Goal: Task Accomplishment & Management: Manage account settings

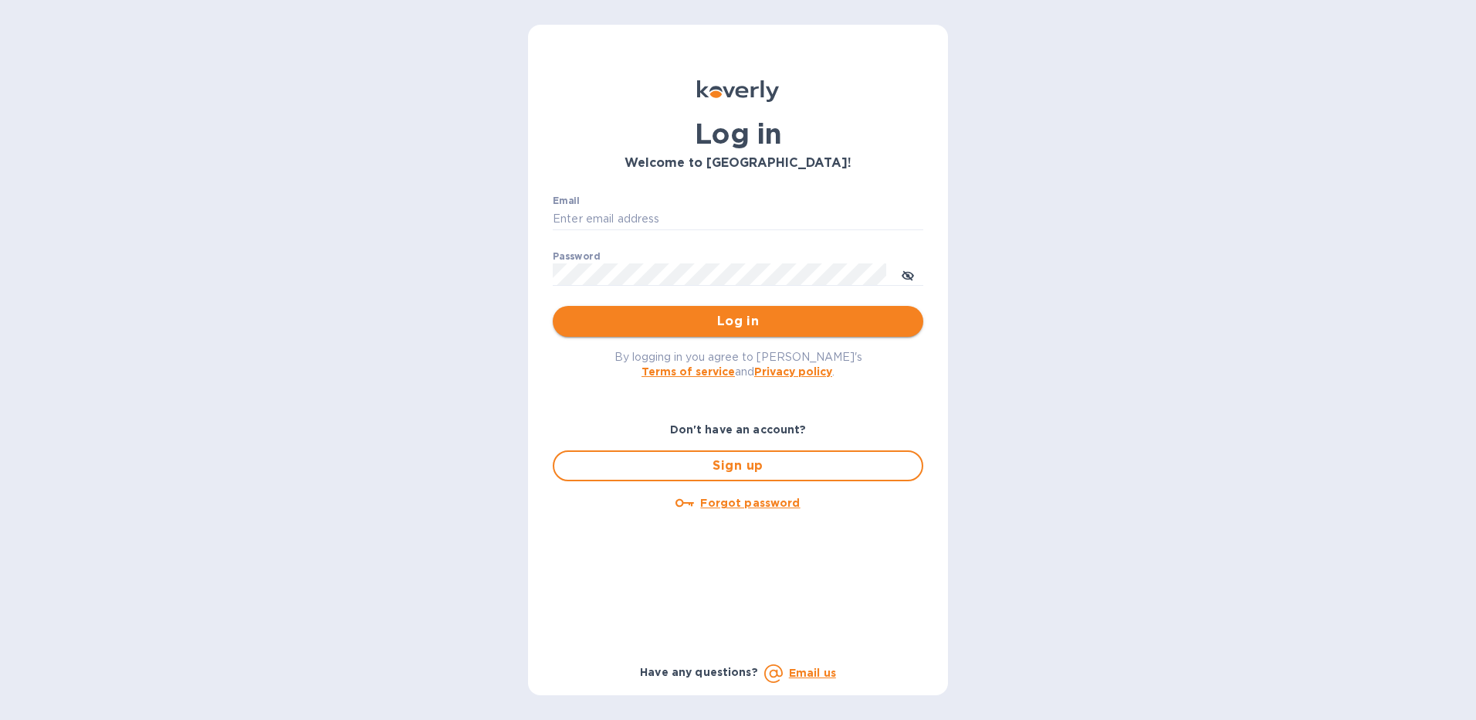
type input "[EMAIL_ADDRESS][DOMAIN_NAME]"
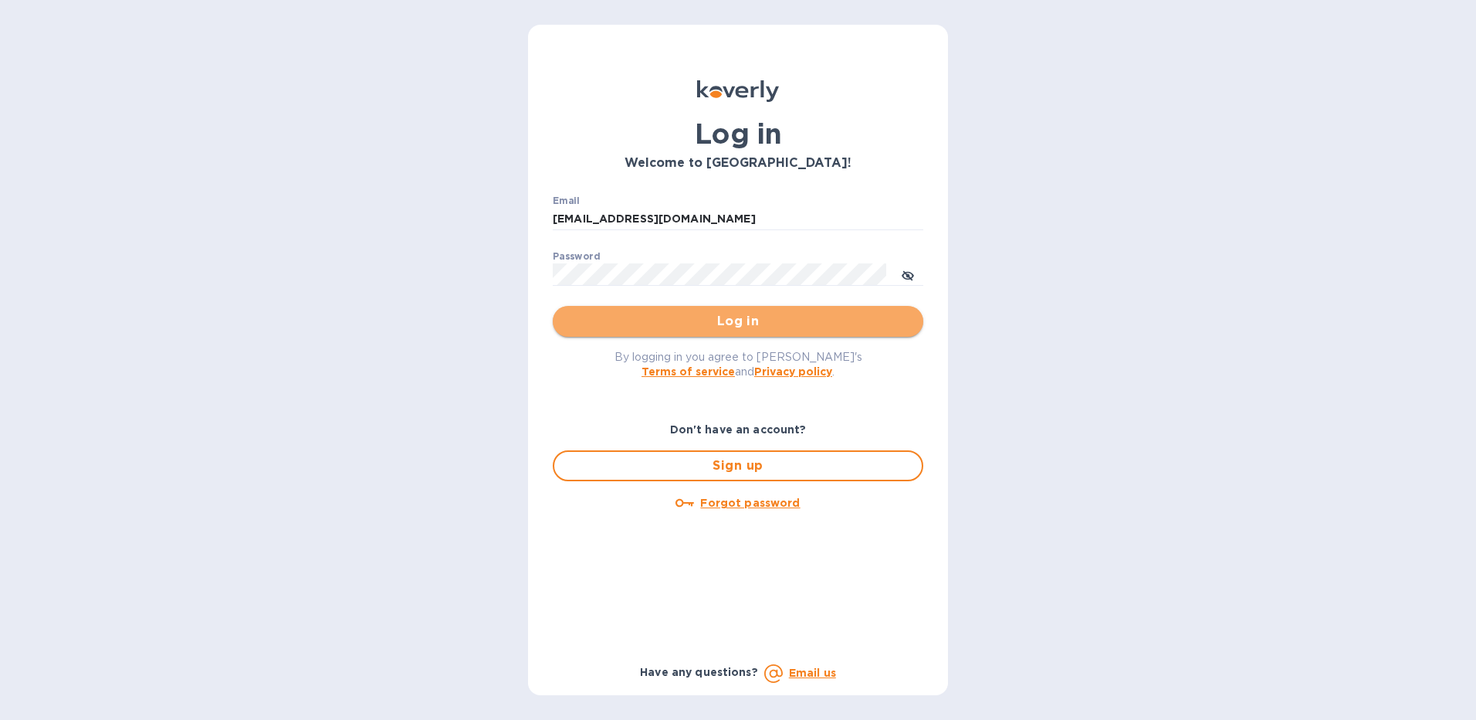
click at [744, 322] on span "Log in" at bounding box center [738, 321] width 346 height 19
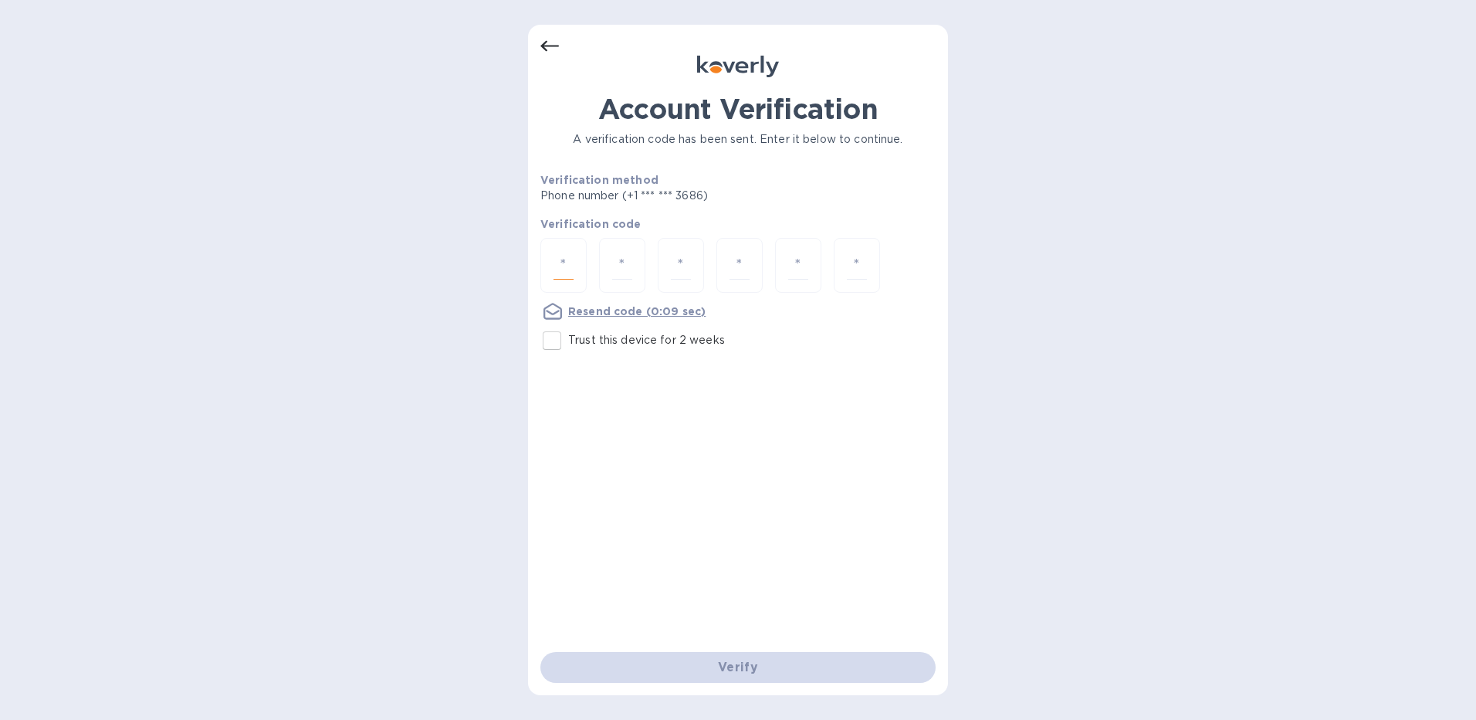
click at [559, 267] on input "number" at bounding box center [564, 265] width 20 height 29
type input "8"
type input "6"
type input "4"
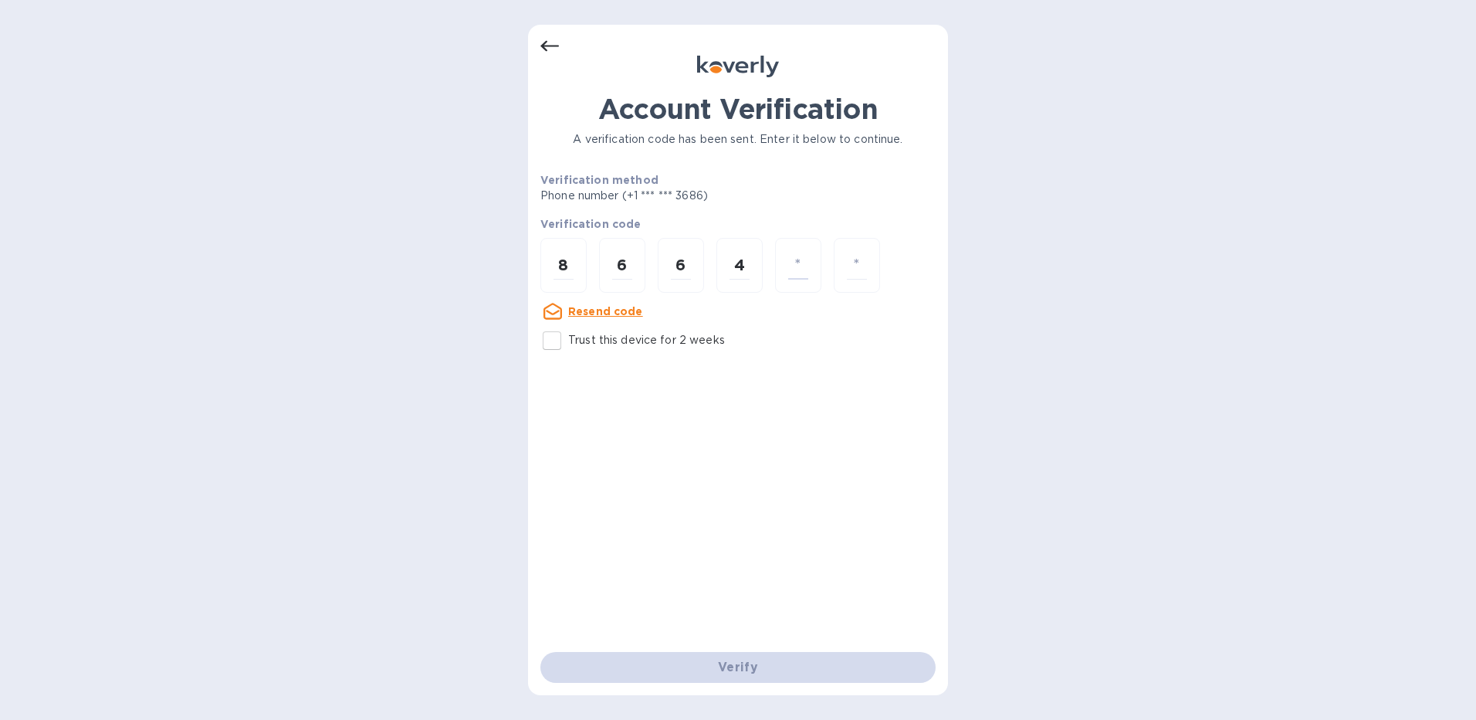
type input "4"
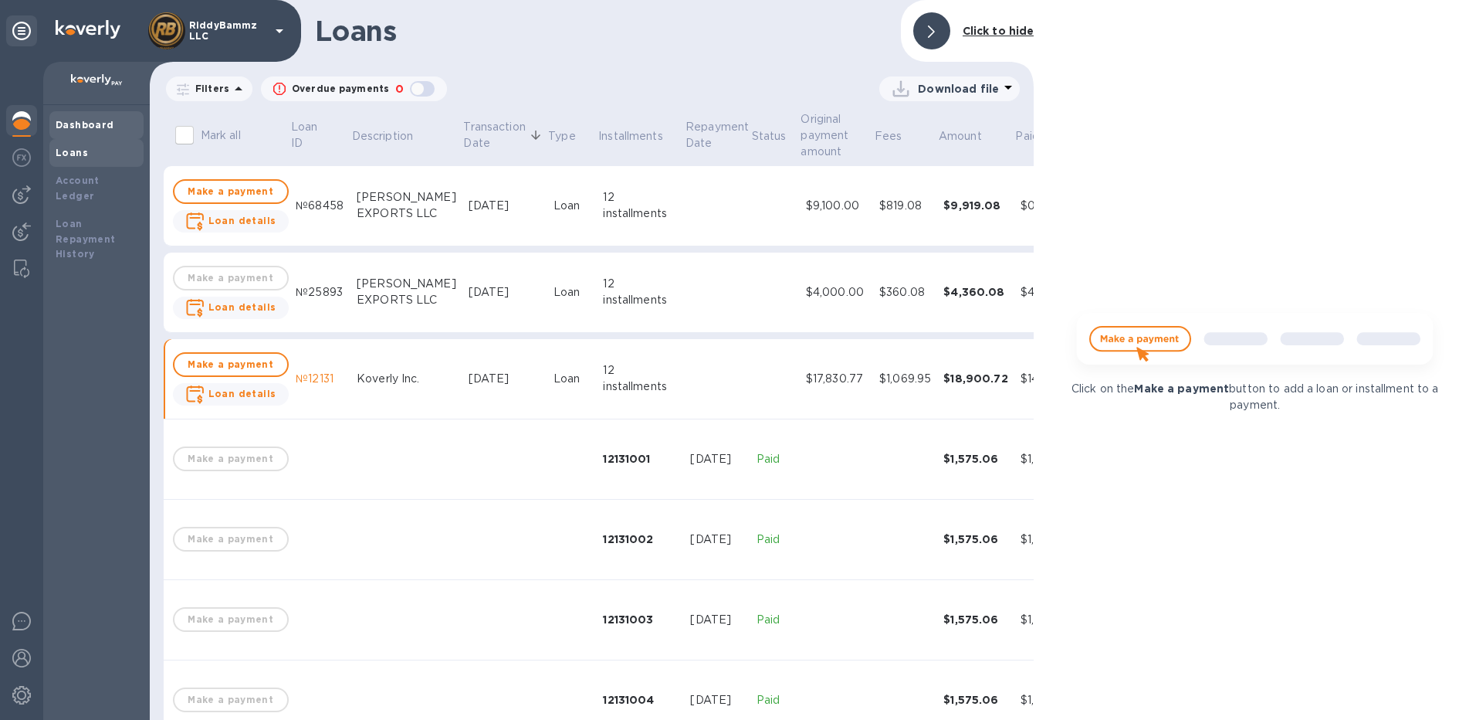
click at [65, 128] on b "Dashboard" at bounding box center [85, 125] width 59 height 12
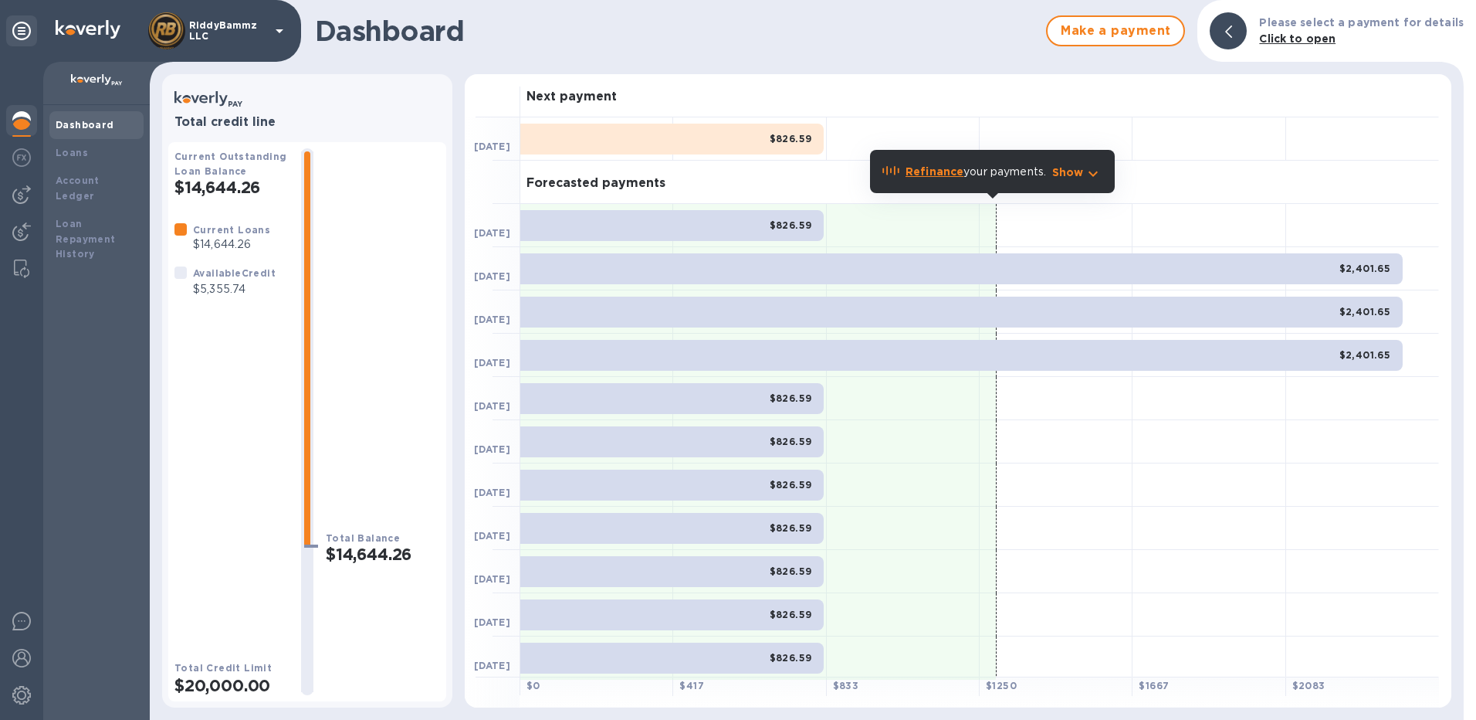
click at [1094, 178] on icon "button" at bounding box center [1093, 173] width 19 height 19
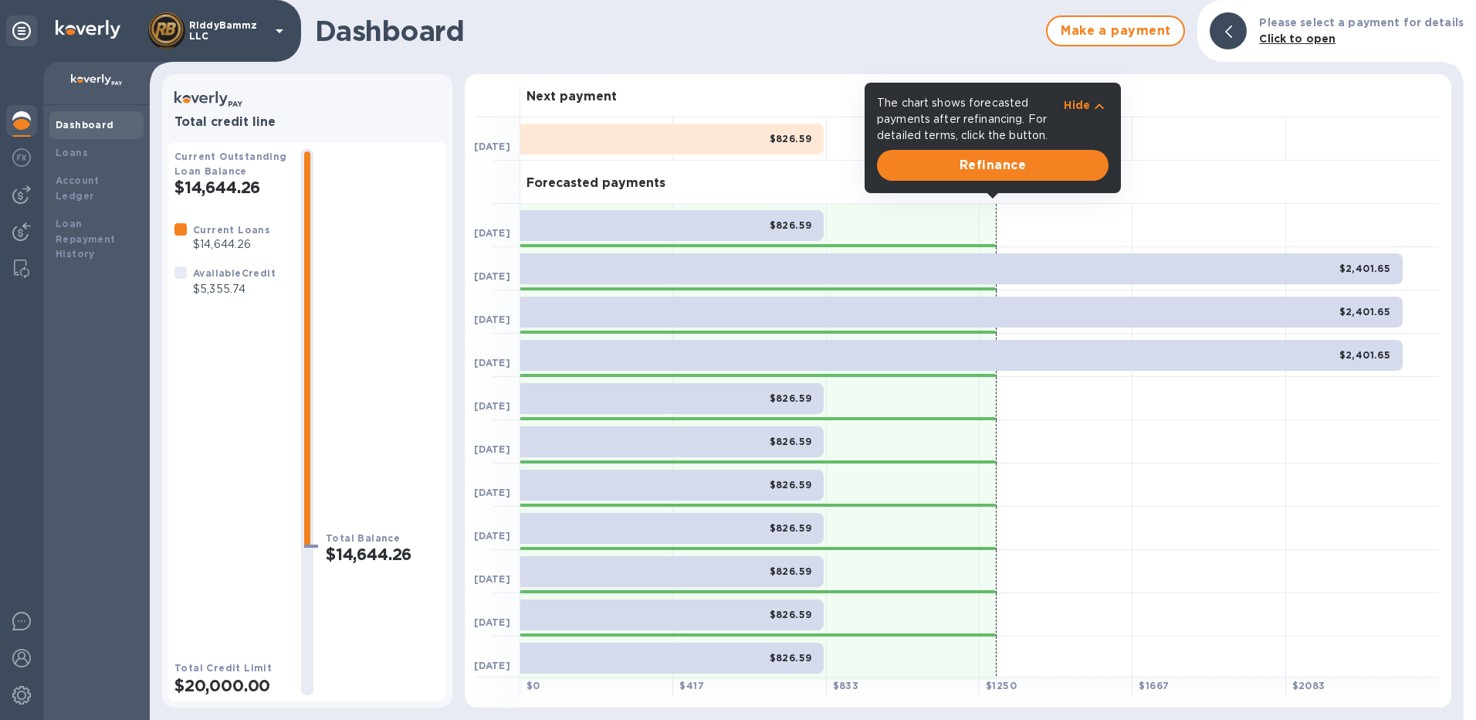
scroll to position [3, 0]
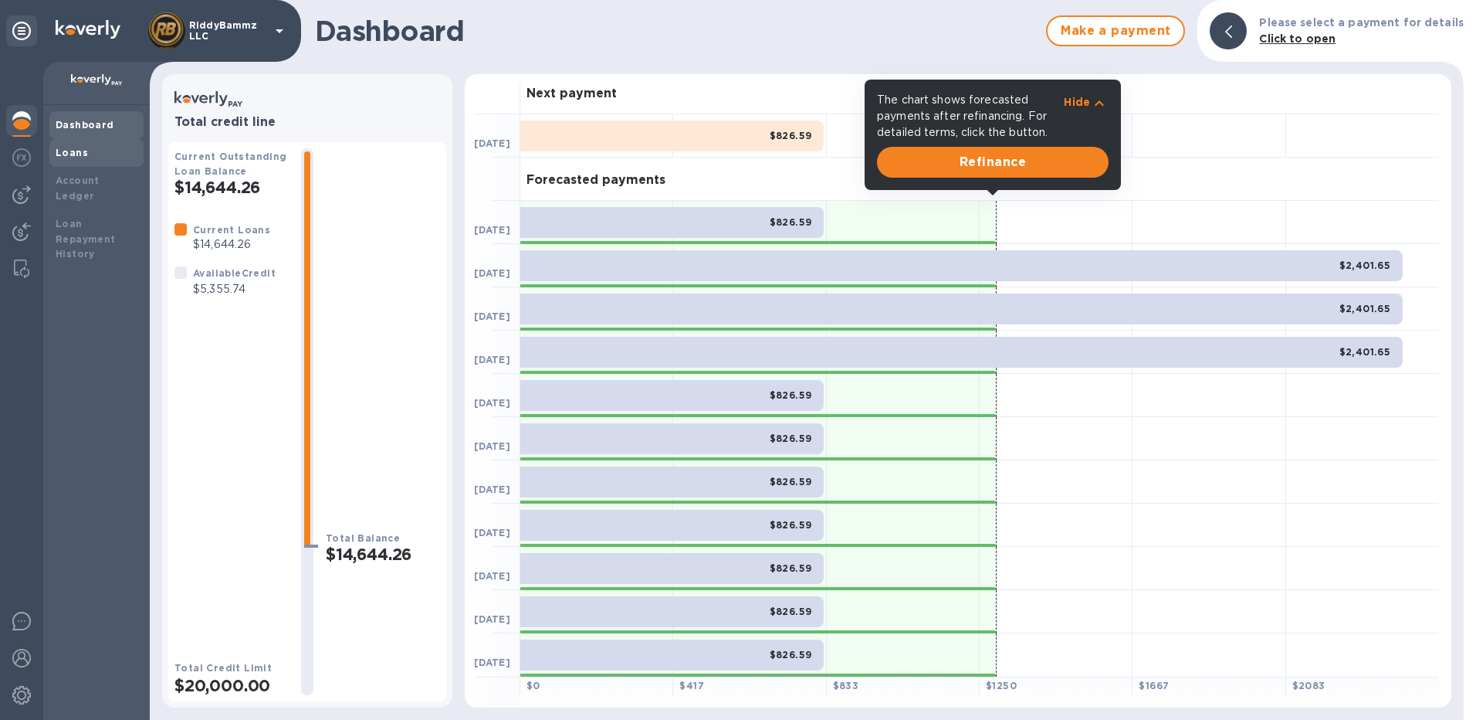
click at [76, 154] on b "Loans" at bounding box center [72, 153] width 32 height 12
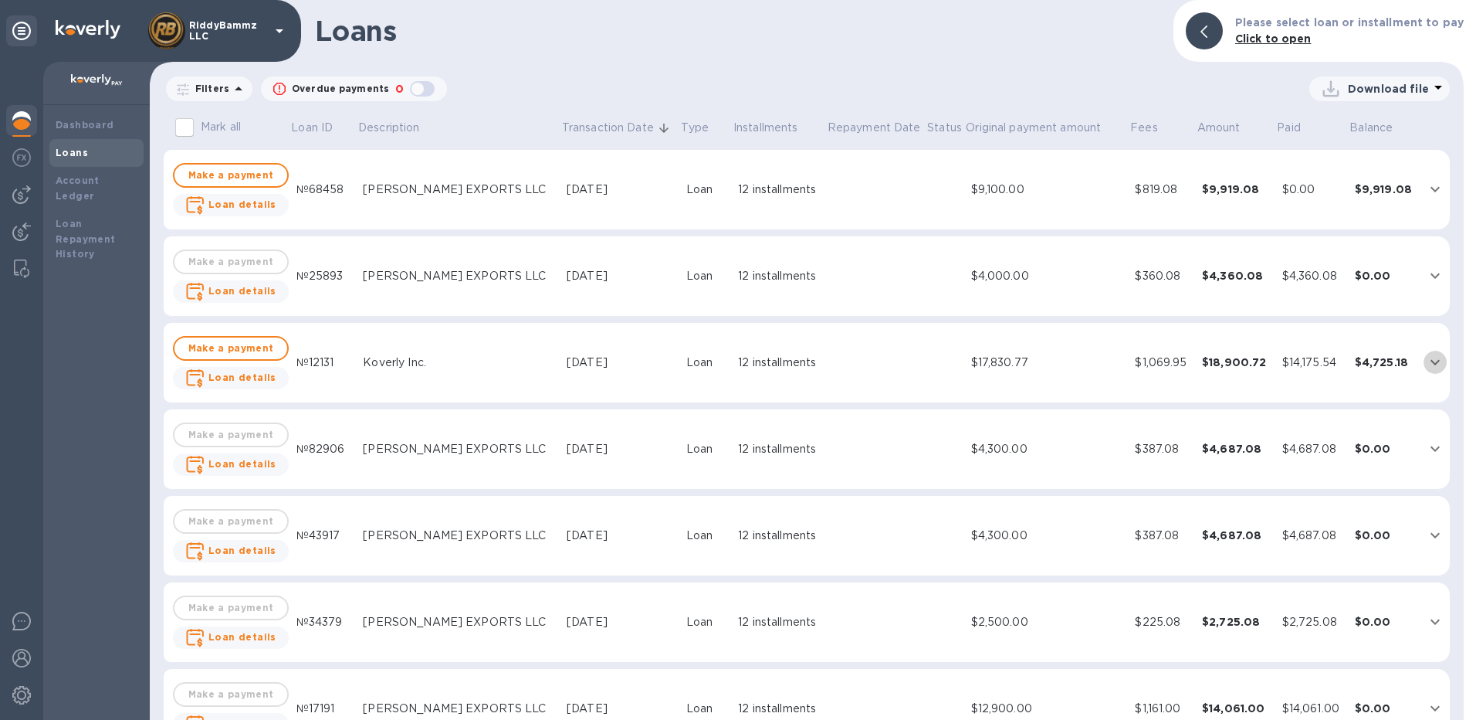
click at [1427, 361] on icon "expand row" at bounding box center [1435, 362] width 19 height 19
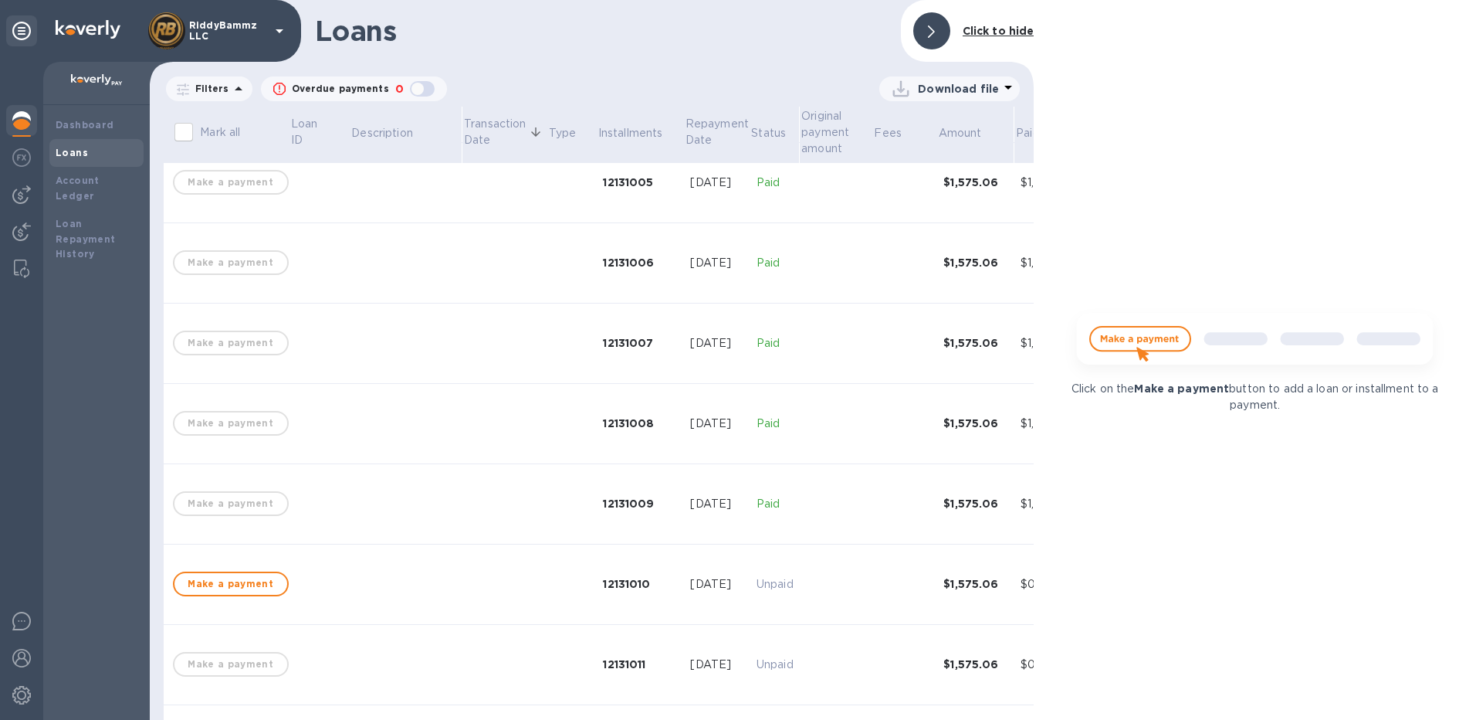
scroll to position [849, 0]
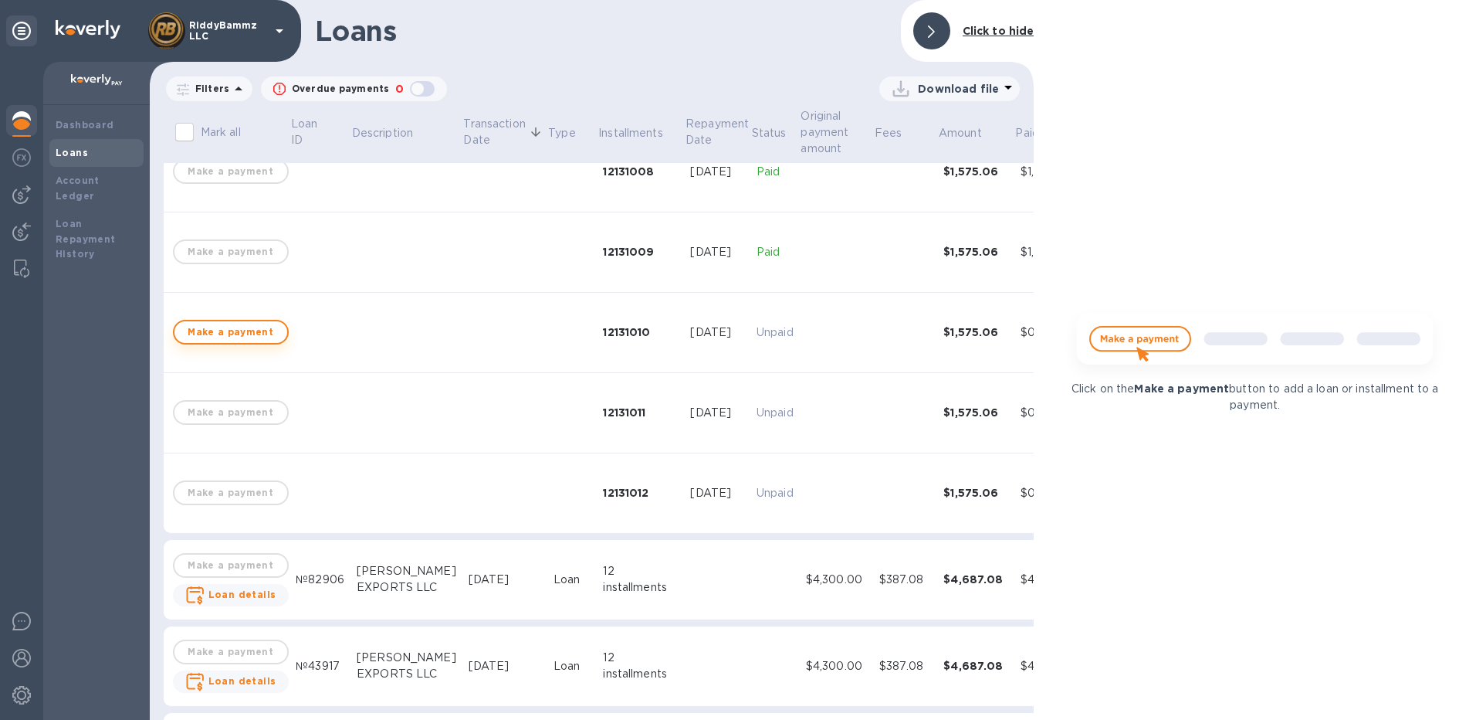
click at [246, 327] on span "Make a payment" at bounding box center [231, 332] width 88 height 19
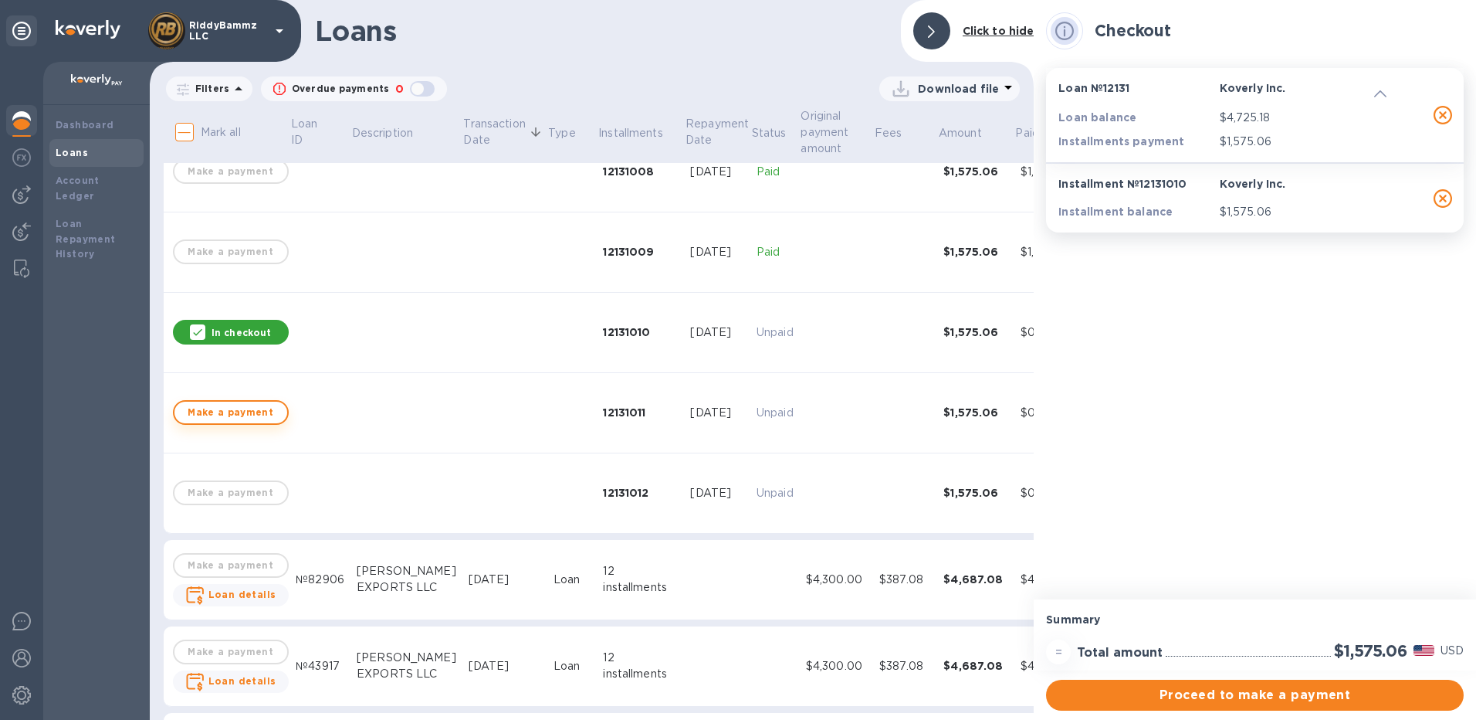
click at [222, 411] on span "Make a payment" at bounding box center [231, 412] width 88 height 19
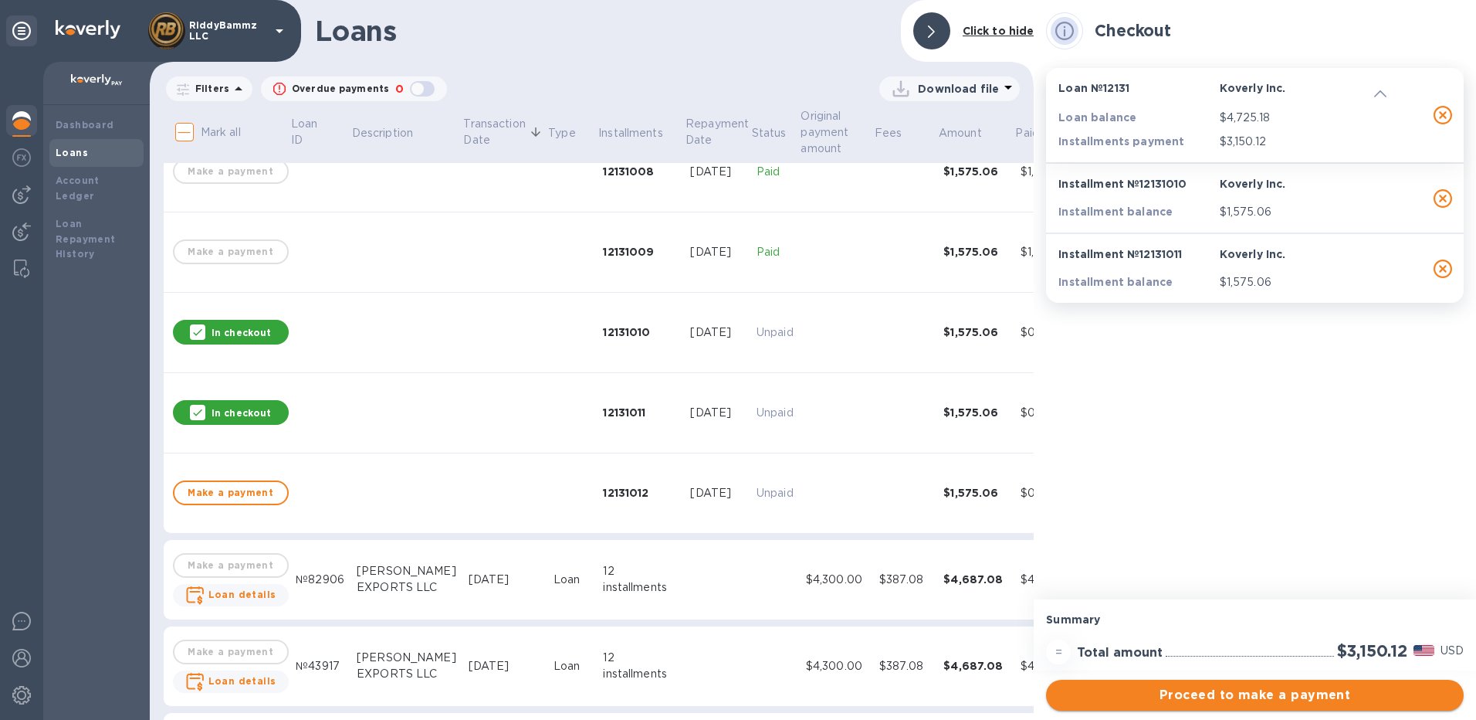
click at [1278, 699] on span "Proceed to make a payment" at bounding box center [1254, 695] width 393 height 19
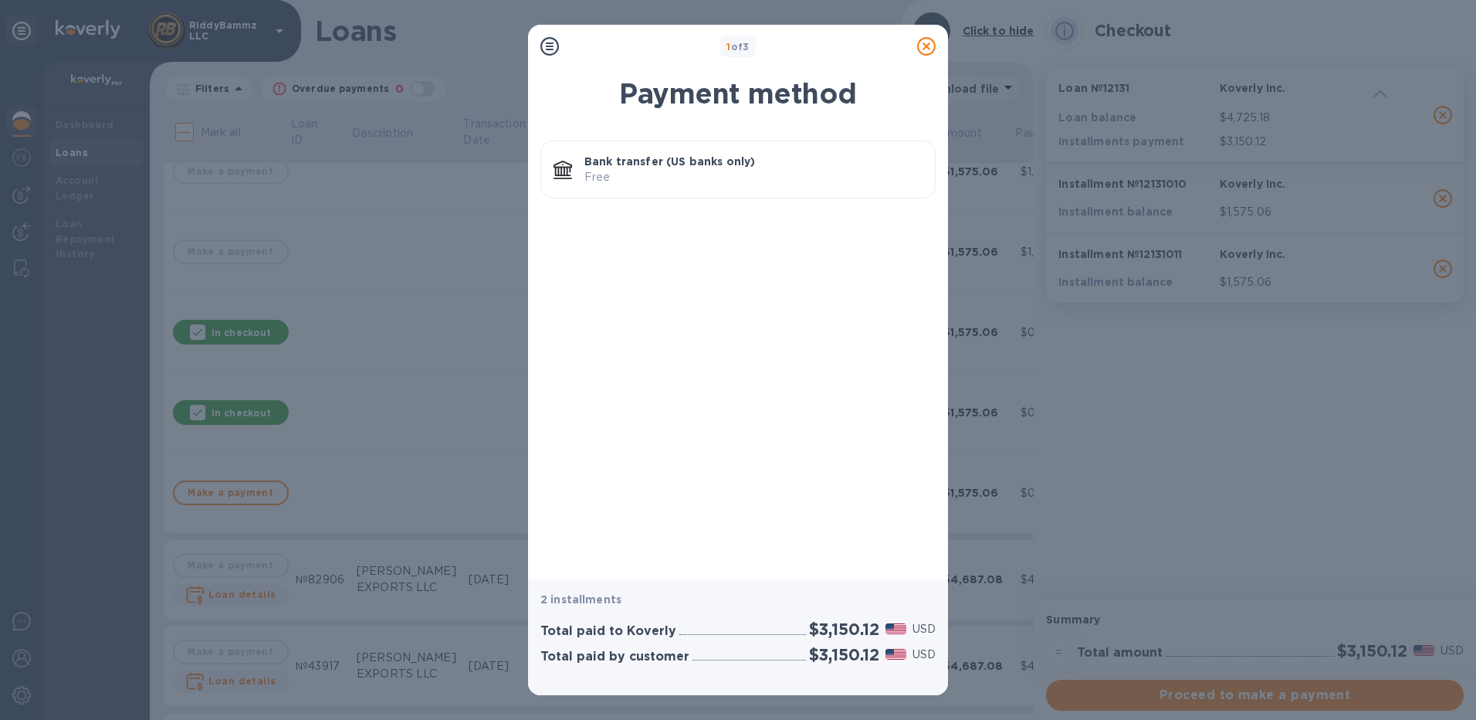
click at [716, 170] on p "Free" at bounding box center [753, 177] width 338 height 16
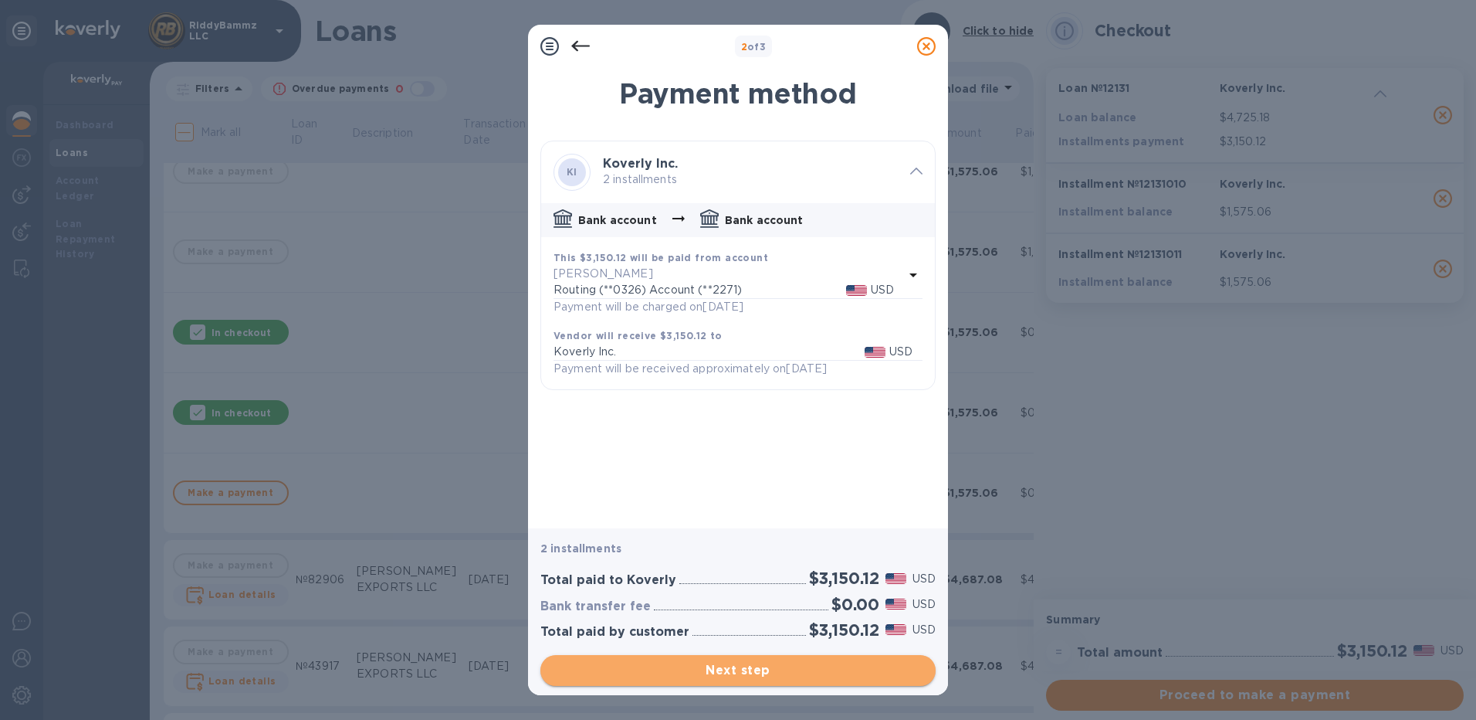
click at [781, 670] on span "Next step" at bounding box center [738, 670] width 371 height 19
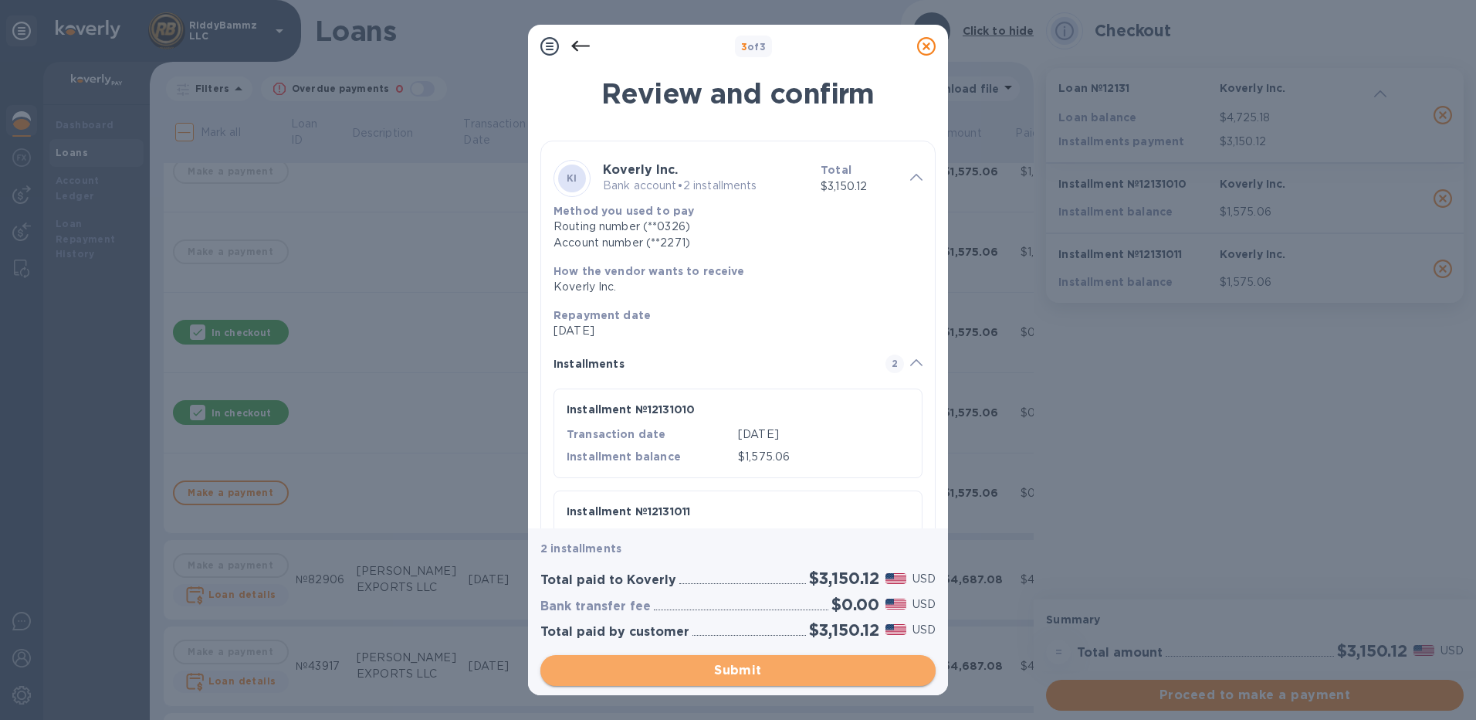
click at [715, 666] on span "Submit" at bounding box center [738, 670] width 371 height 19
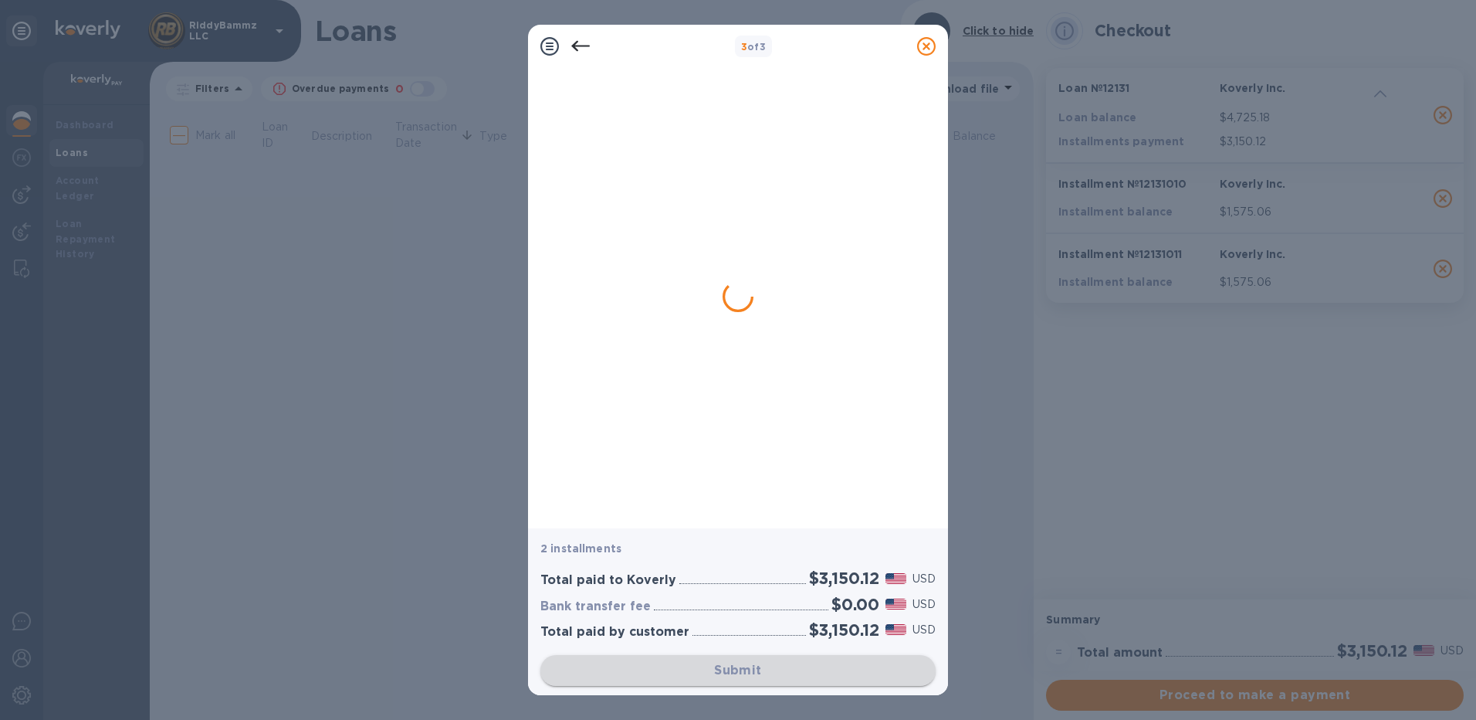
scroll to position [0, 0]
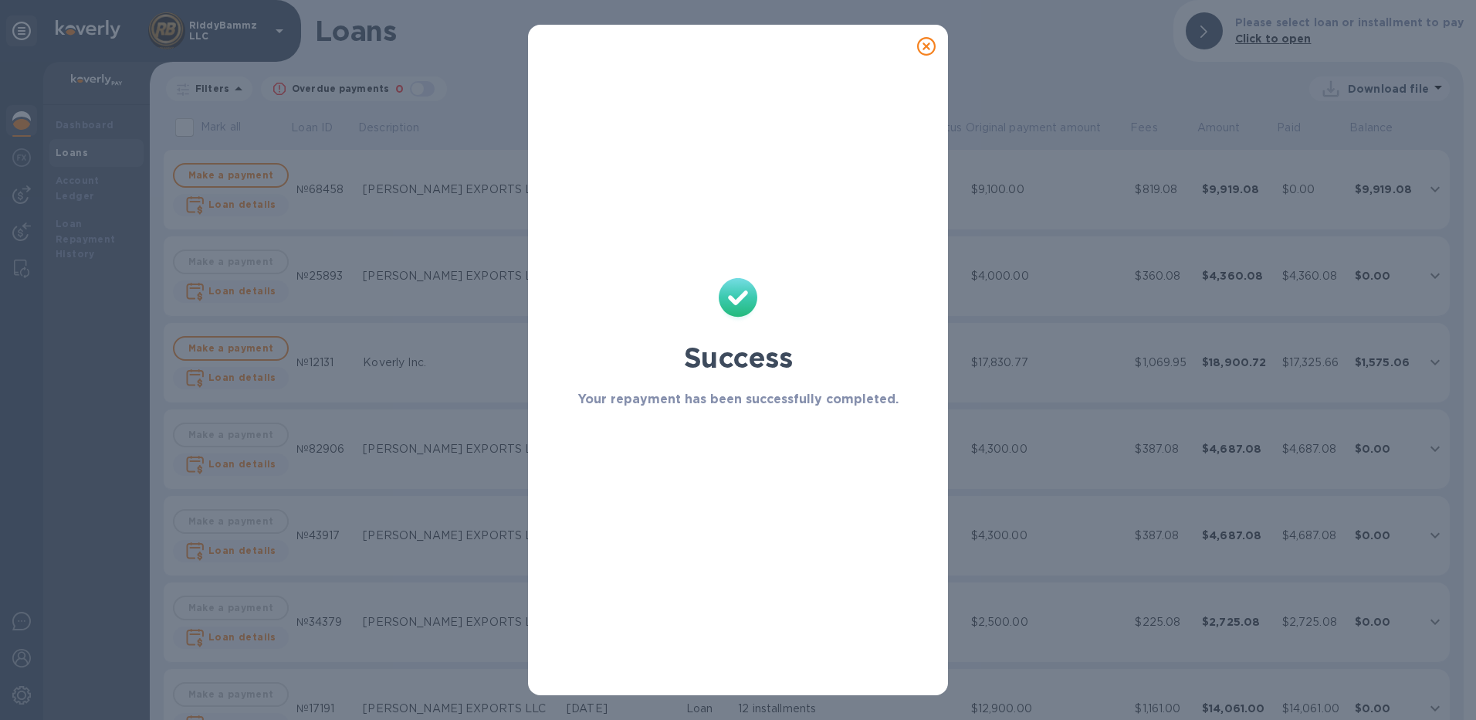
click at [926, 46] on icon at bounding box center [926, 46] width 19 height 19
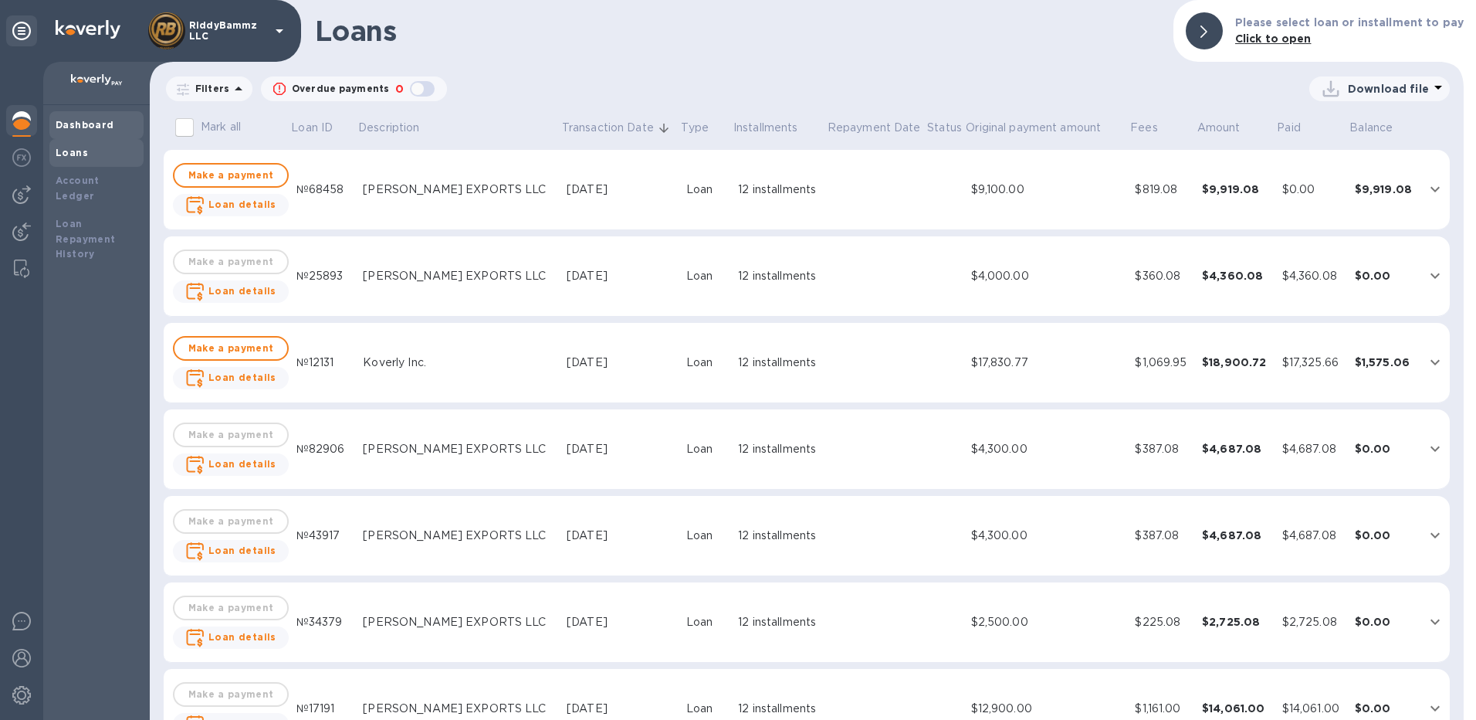
click at [92, 127] on b "Dashboard" at bounding box center [85, 125] width 59 height 12
